Goal: Navigation & Orientation: Understand site structure

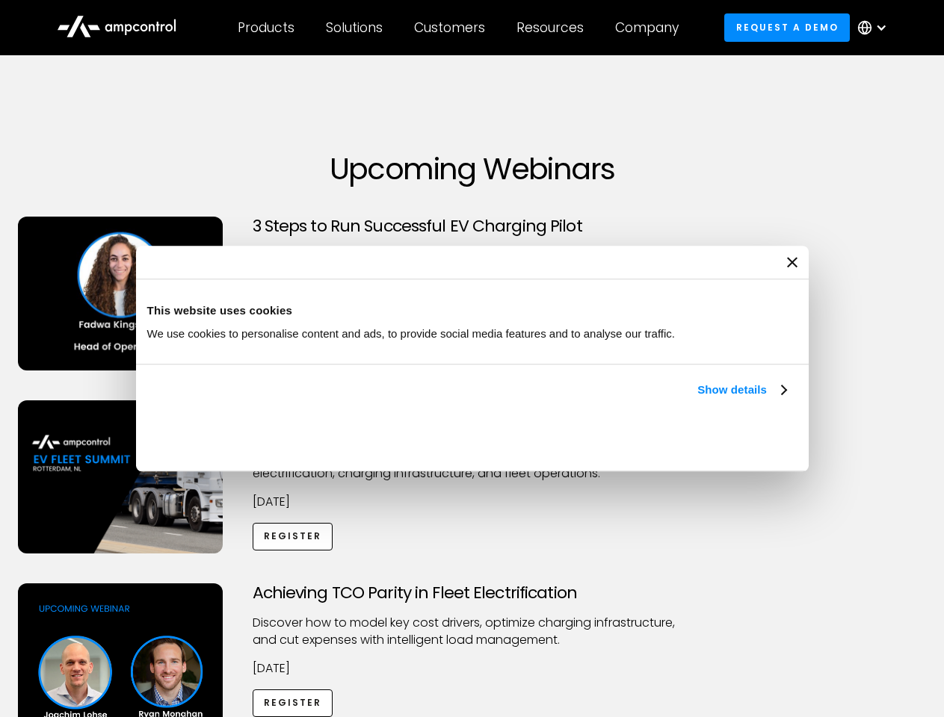
click at [697, 399] on link "Show details" at bounding box center [741, 390] width 88 height 18
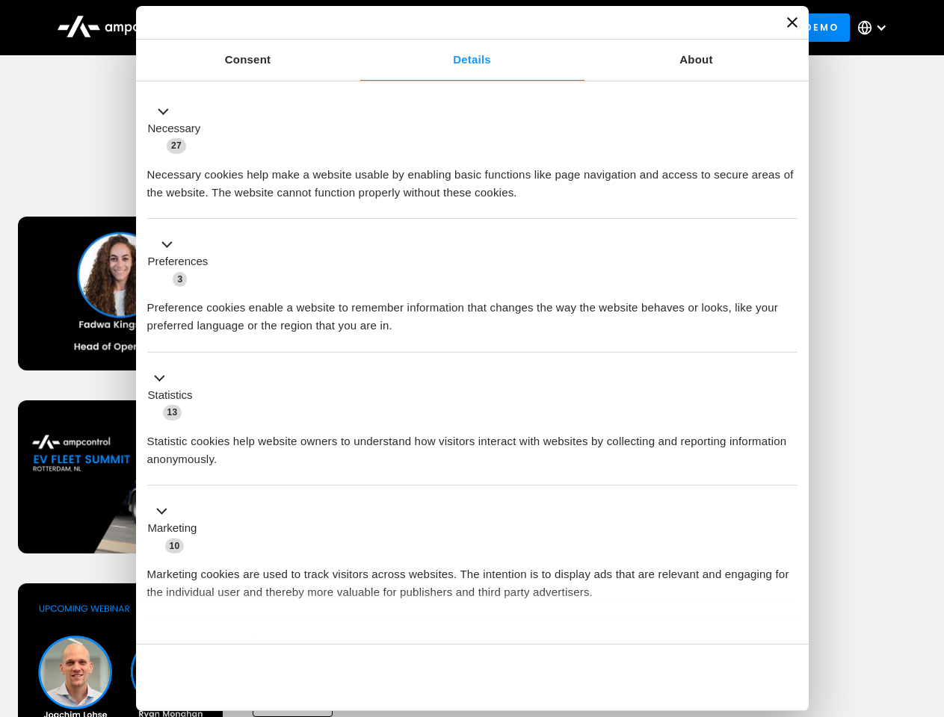
click at [787, 202] on div "Necessary cookies help make a website usable by enabling basic functions like p…" at bounding box center [472, 178] width 650 height 47
click at [927, 602] on div "Achieving TCO Parity in Fleet Electrification Discover how to model key cost dr…" at bounding box center [472, 700] width 938 height 235
click at [459, 28] on div "Customers" at bounding box center [449, 27] width 71 height 16
click at [265, 28] on div "Products" at bounding box center [266, 27] width 57 height 16
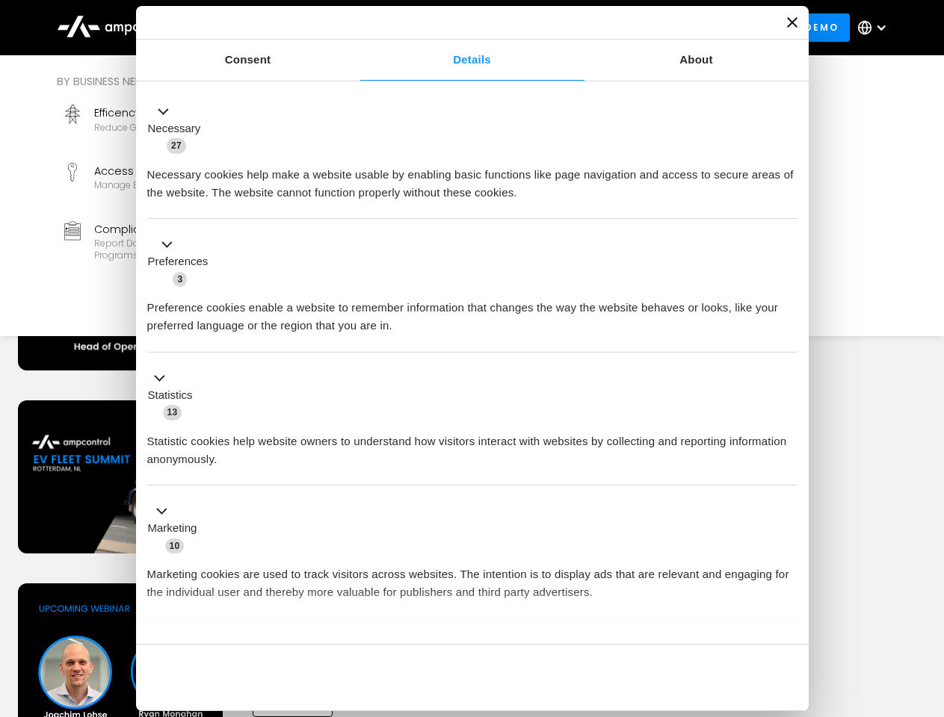
click at [355, 28] on div "Solutions" at bounding box center [354, 27] width 57 height 16
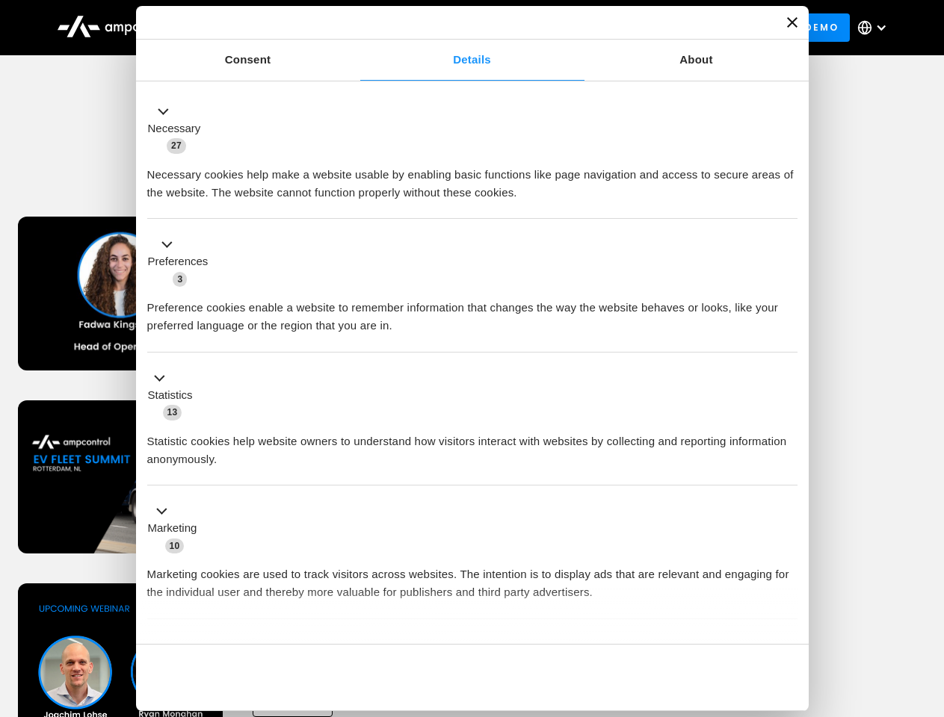
click at [452, 28] on div "Customers" at bounding box center [449, 27] width 71 height 16
click at [553, 28] on div "Resources" at bounding box center [549, 27] width 67 height 16
click at [651, 28] on div "Company" at bounding box center [646, 27] width 63 height 16
